Goal: Task Accomplishment & Management: Complete application form

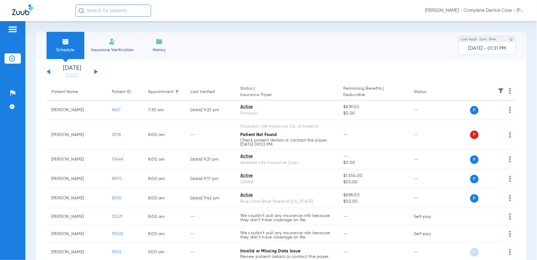
click at [121, 11] on input "text" at bounding box center [114, 11] width 76 height 12
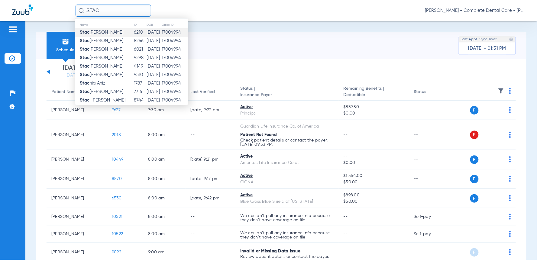
type input "STAC"
click at [83, 35] on td "Stac [PERSON_NAME]" at bounding box center [104, 32] width 58 height 8
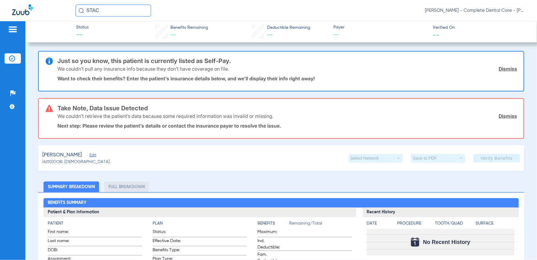
click at [90, 154] on span "Edit" at bounding box center [92, 156] width 5 height 6
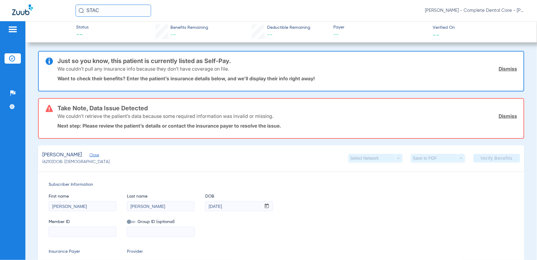
click at [73, 228] on input at bounding box center [82, 232] width 67 height 10
paste input "466-69-5217"
click at [67, 230] on input "466-69-5217" at bounding box center [82, 232] width 67 height 10
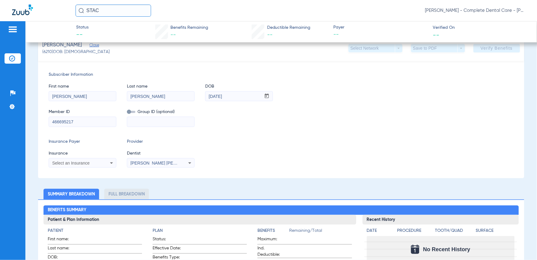
scroll to position [113, 0]
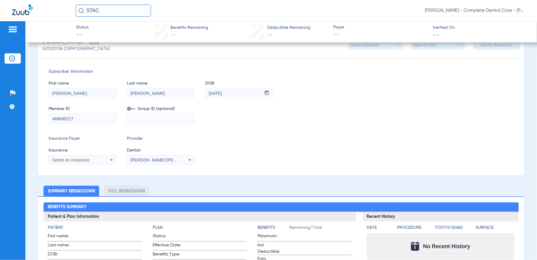
type input "466695217"
click at [111, 161] on icon at bounding box center [111, 159] width 7 height 7
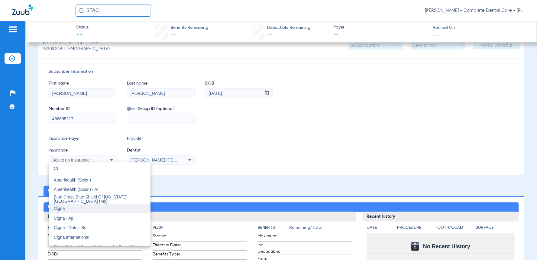
type input "CI"
click at [61, 207] on span "Cigna" at bounding box center [59, 208] width 11 height 5
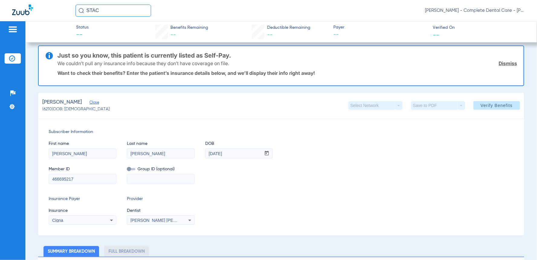
scroll to position [0, 0]
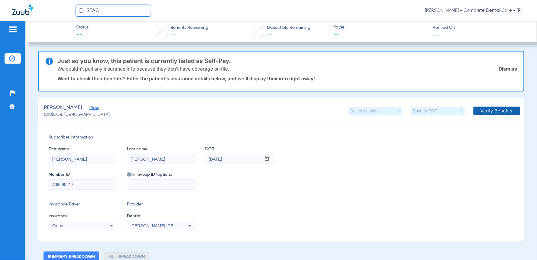
click at [492, 108] on span "Verify Benefits" at bounding box center [497, 110] width 32 height 5
